Goal: Task Accomplishment & Management: Manage account settings

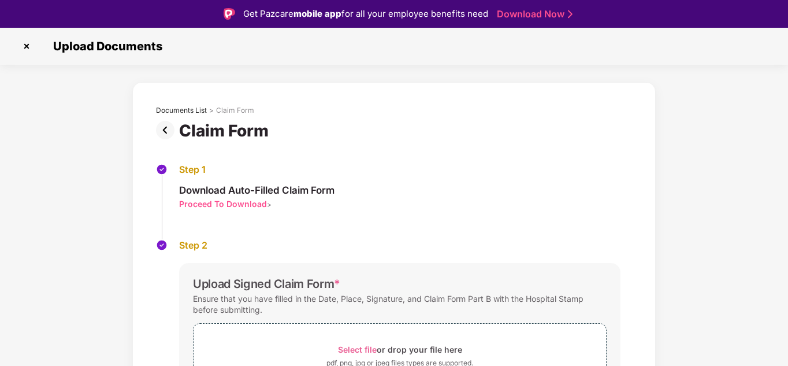
drag, startPoint x: 785, startPoint y: 206, endPoint x: 788, endPoint y: 307, distance: 101.7
click at [787, 307] on html "Get Pazcare mobile app for all your employee benefits need Download Now Upload …" at bounding box center [394, 183] width 788 height 366
click at [653, 295] on div "Documents List > Claim Form Claim Form Step 1 Download Auto-Filled Claim Form P…" at bounding box center [393, 305] width 523 height 446
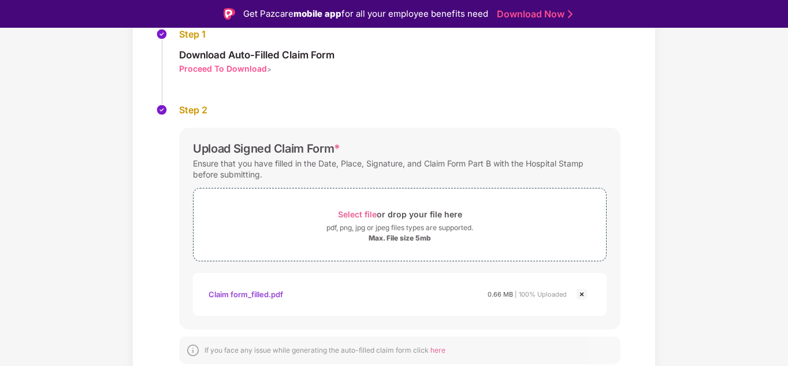
click at [579, 295] on img at bounding box center [582, 294] width 14 height 14
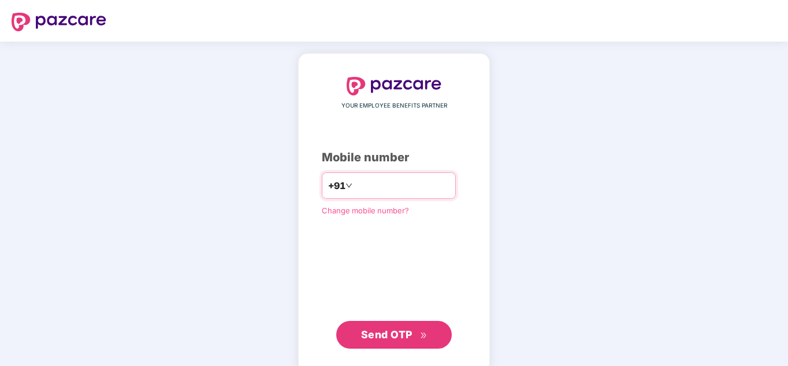
type input "**********"
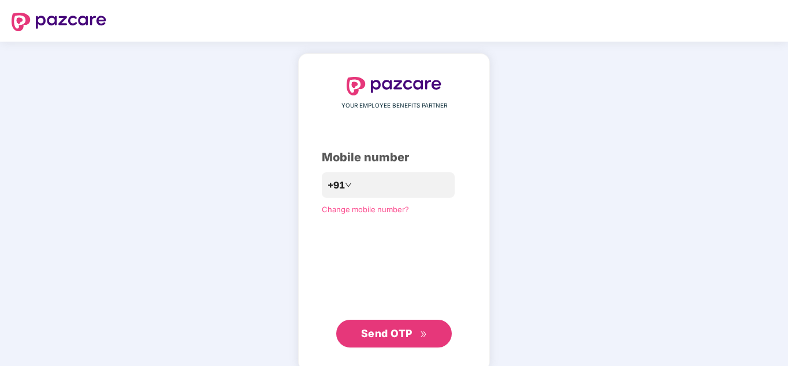
click at [419, 331] on span "Send OTP" at bounding box center [394, 333] width 66 height 16
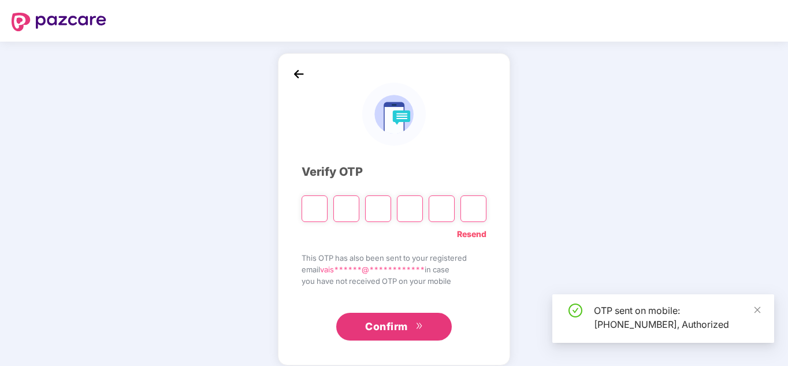
type input "*"
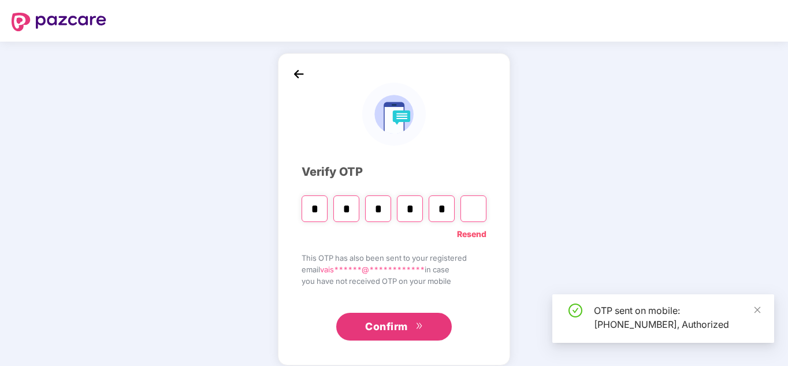
type input "*"
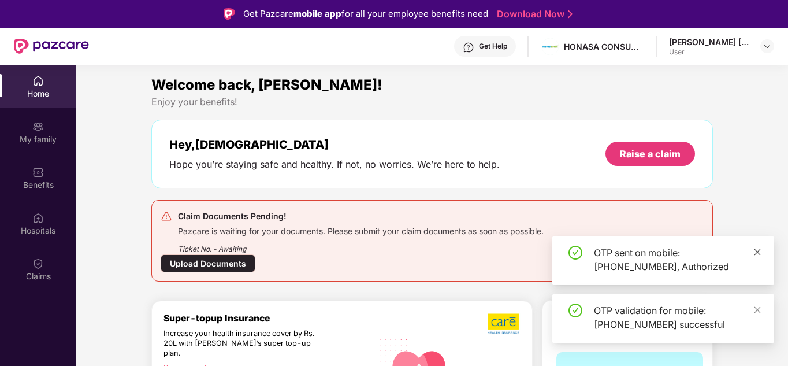
click at [755, 254] on icon "close" at bounding box center [757, 251] width 6 height 6
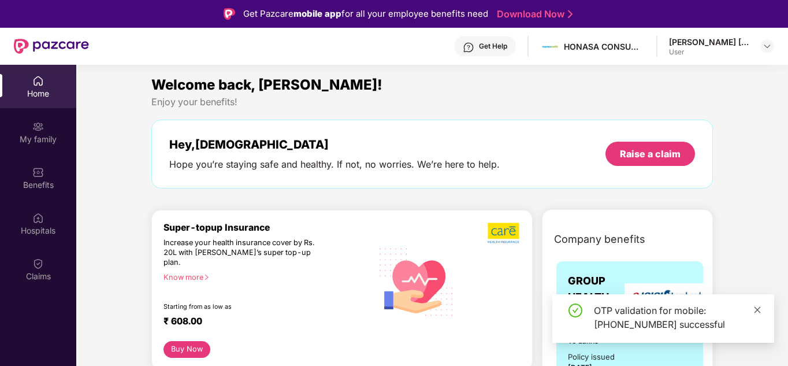
click at [758, 305] on icon "close" at bounding box center [757, 309] width 8 height 8
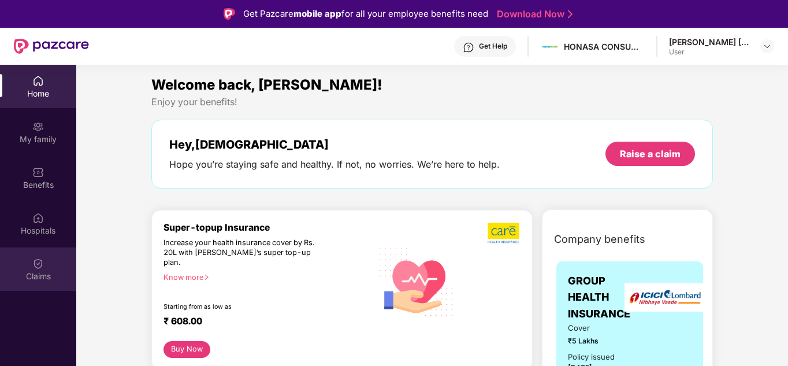
click at [35, 279] on div "Claims" at bounding box center [38, 276] width 76 height 12
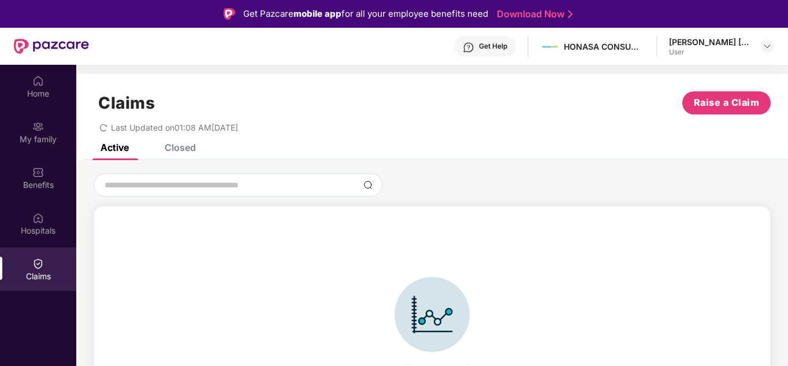
click at [176, 151] on div "Closed" at bounding box center [180, 147] width 31 height 12
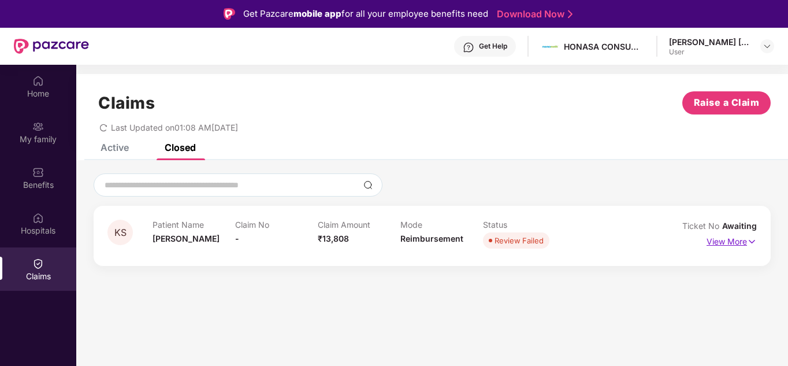
click at [737, 236] on p "View More" at bounding box center [731, 240] width 50 height 16
